Goal: Find specific page/section: Find specific page/section

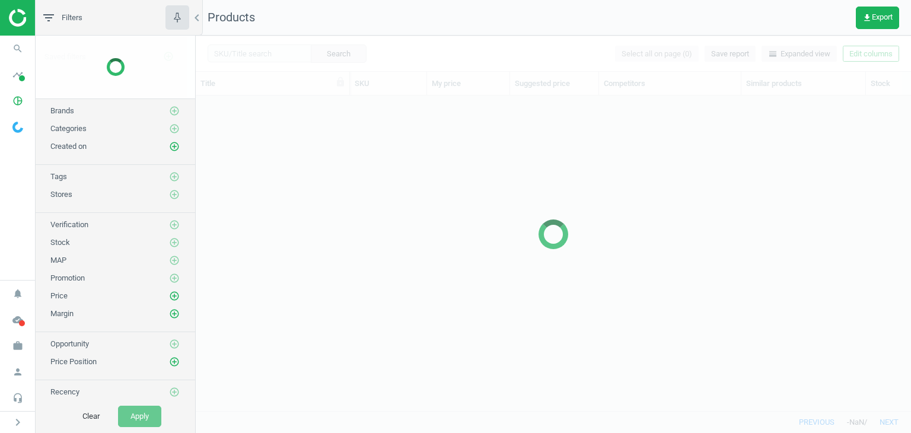
scroll to position [297, 706]
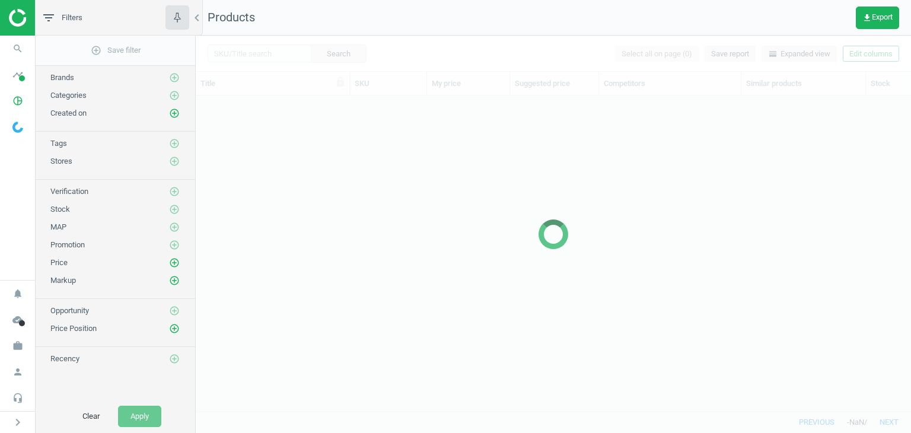
scroll to position [297, 706]
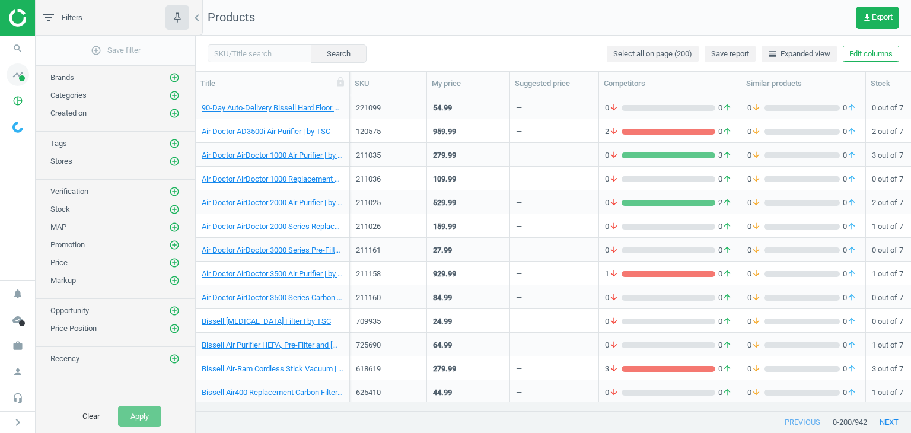
click at [21, 70] on icon "timeline" at bounding box center [18, 74] width 23 height 23
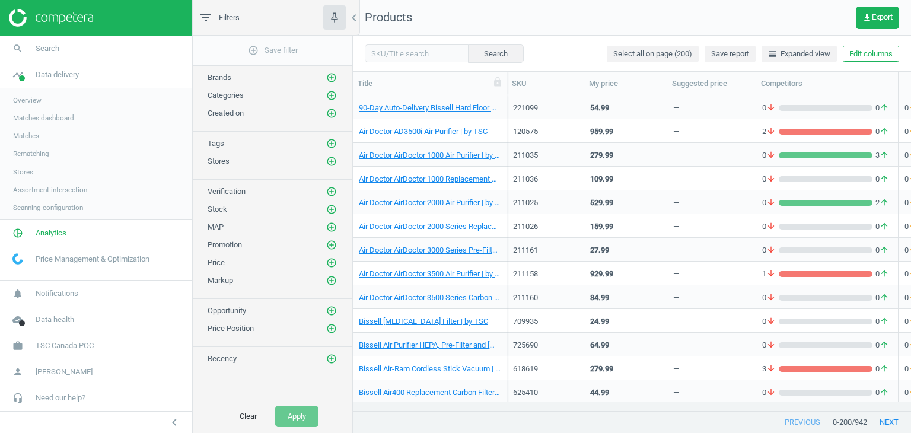
scroll to position [9, 9]
click at [25, 171] on span "Stores" at bounding box center [23, 171] width 20 height 9
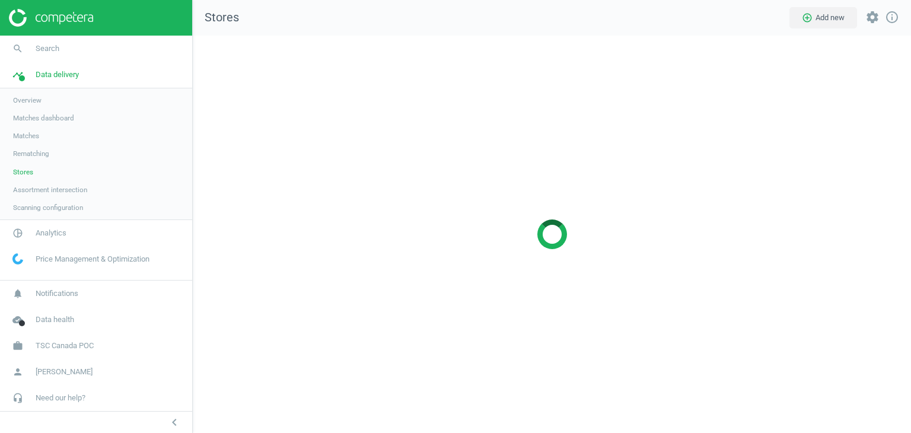
scroll to position [415, 736]
